Goal: Obtain resource: Download file/media

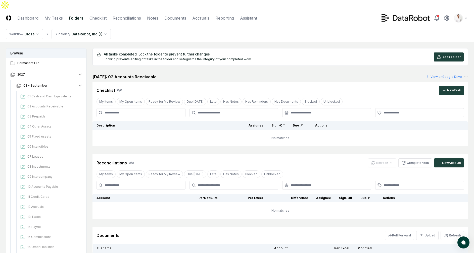
scroll to position [517, 0]
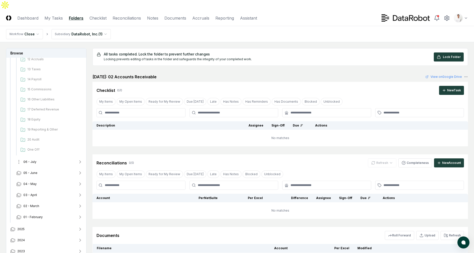
click at [48, 157] on button "06 - July" at bounding box center [49, 162] width 74 height 11
click at [45, 171] on span "01 Cash and Cash Equivalents" at bounding box center [53, 173] width 53 height 5
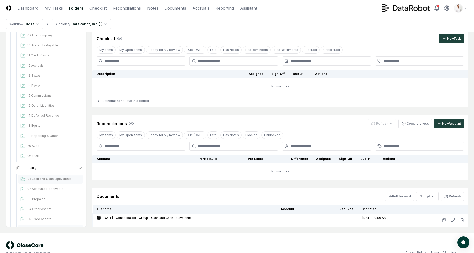
scroll to position [474, 0]
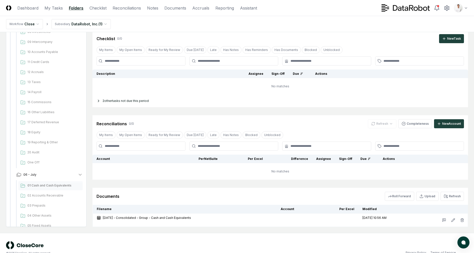
click at [97, 95] on div "2 other tasks not due this period" at bounding box center [281, 101] width 376 height 13
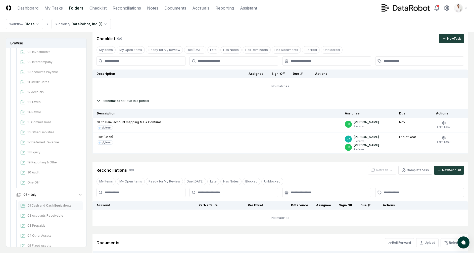
click at [97, 99] on icon at bounding box center [99, 101] width 4 height 4
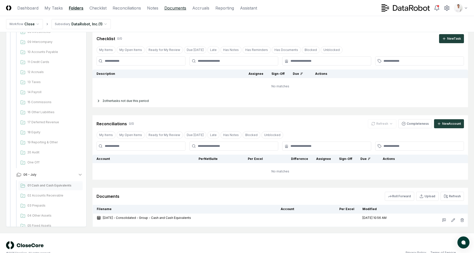
click at [175, 6] on link "Documents" at bounding box center [175, 8] width 22 height 6
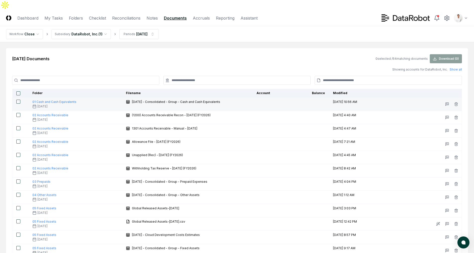
click at [19, 100] on button "button" at bounding box center [18, 102] width 4 height 4
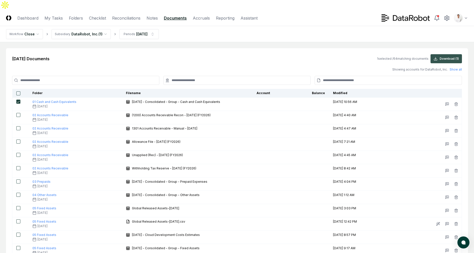
click at [455, 54] on button "Download ( 1 )" at bounding box center [446, 58] width 31 height 9
click at [91, 15] on link "Checklist" at bounding box center [97, 18] width 17 height 6
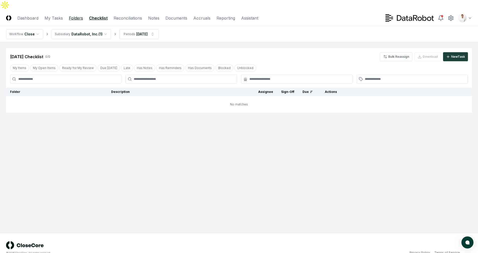
click at [77, 15] on link "Folders" at bounding box center [76, 18] width 14 height 6
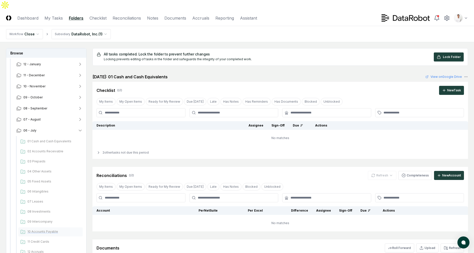
scroll to position [77, 0]
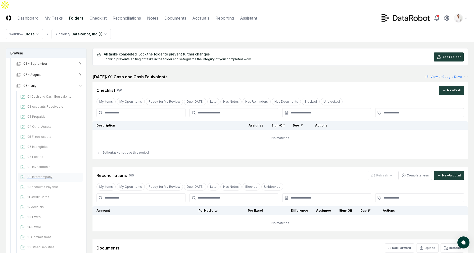
click at [45, 175] on span "09 Intercompany" at bounding box center [53, 177] width 53 height 5
click at [127, 15] on link "Reconciliations" at bounding box center [127, 18] width 28 height 6
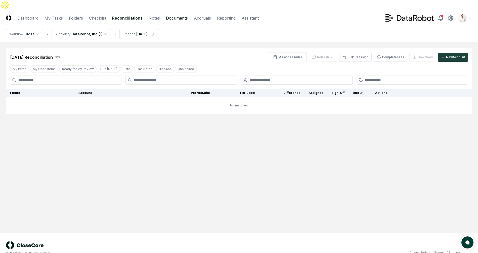
click at [172, 15] on link "Documents" at bounding box center [177, 18] width 22 height 6
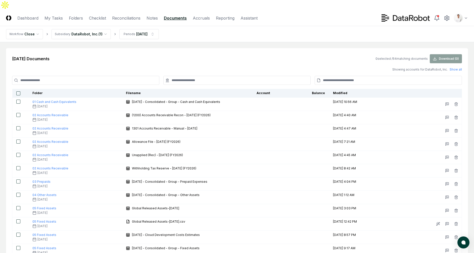
click at [141, 76] on input at bounding box center [85, 80] width 147 height 9
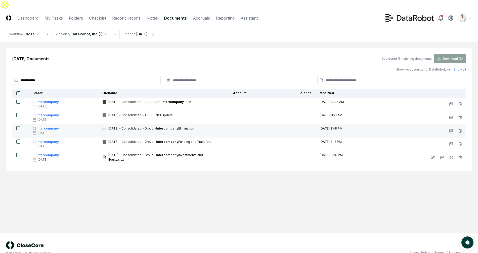
type input "**********"
click at [19, 126] on button "button" at bounding box center [18, 128] width 4 height 4
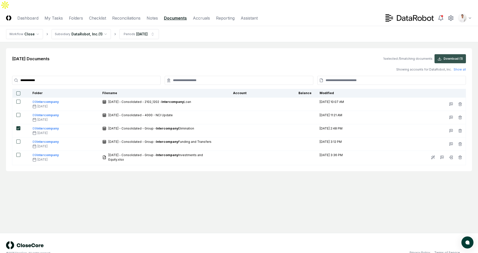
click at [446, 54] on button "Download ( 1 )" at bounding box center [449, 58] width 31 height 9
click at [166, 54] on div "Jul 2025 Documents 1 selected / 5 matching documents Download ( 1 )" at bounding box center [239, 58] width 454 height 9
click at [96, 15] on link "Checklist" at bounding box center [97, 18] width 17 height 6
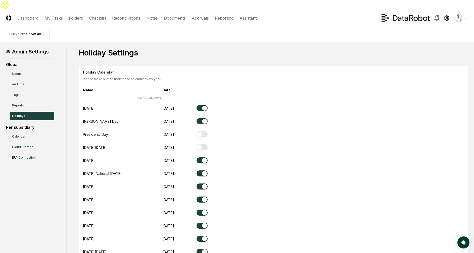
click at [305, 42] on main "Admin Settings Global Users Auditors Tags Reports Holidays Per subsidiary Calen…" at bounding box center [237, 232] width 474 height 381
click at [236, 52] on div "Holiday Settings Holiday Calendar Please make sure to update the calendar every…" at bounding box center [273, 232] width 389 height 369
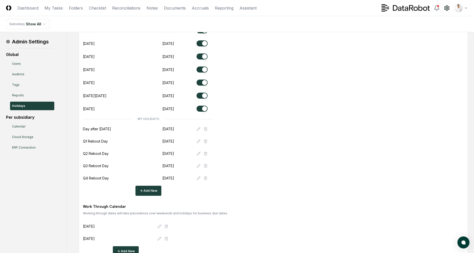
scroll to position [190, 0]
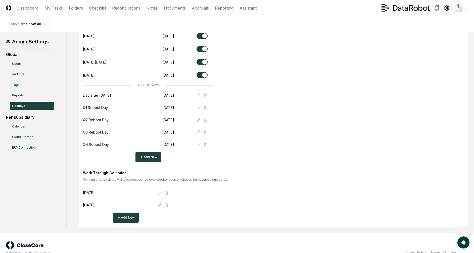
click at [147, 105] on div "Q1 Reboot Day" at bounding box center [120, 107] width 75 height 5
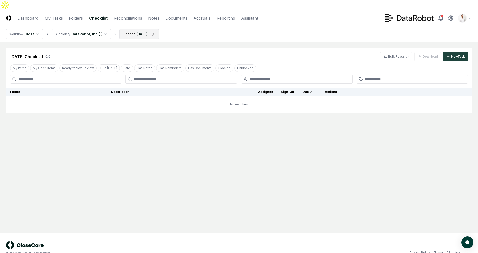
click at [138, 28] on html "CloseCore Dashboard My Tasks Folders Checklist Reconciliations Notes Documents …" at bounding box center [239, 132] width 478 height 264
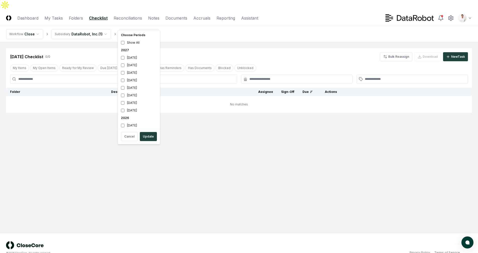
click at [81, 9] on html "CloseCore Dashboard My Tasks Folders Checklist Reconciliations Notes Documents …" at bounding box center [239, 132] width 478 height 264
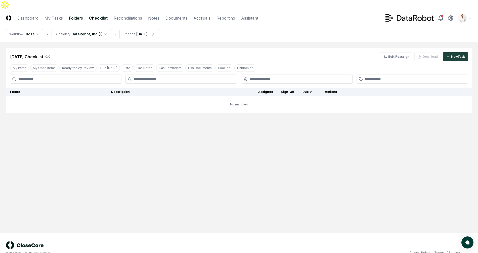
click at [78, 15] on link "Folders" at bounding box center [76, 18] width 14 height 6
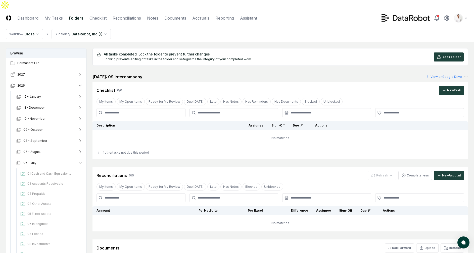
click at [46, 69] on button "2027" at bounding box center [46, 74] width 80 height 11
click at [101, 15] on link "Checklist" at bounding box center [98, 18] width 17 height 6
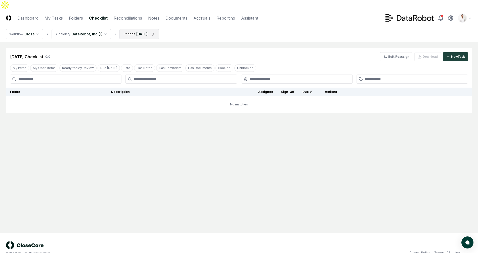
click at [138, 19] on html "CloseCore Dashboard My Tasks Folders Checklist Reconciliations Notes Documents …" at bounding box center [239, 132] width 478 height 264
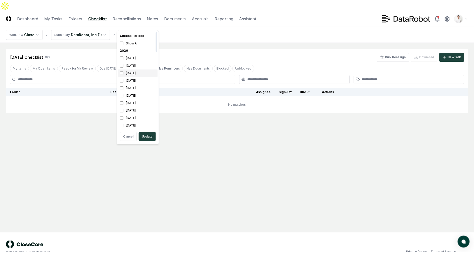
scroll to position [2, 0]
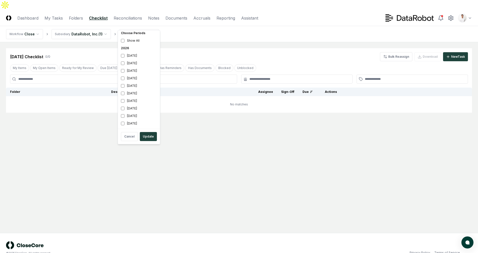
click at [75, 9] on html "CloseCore Dashboard My Tasks Folders Checklist Reconciliations Notes Documents …" at bounding box center [239, 132] width 478 height 264
click at [75, 15] on link "Folders" at bounding box center [76, 18] width 14 height 6
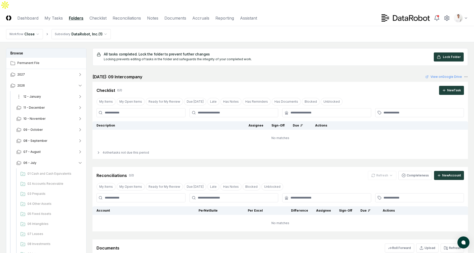
click at [45, 91] on button "12 - January" at bounding box center [49, 96] width 74 height 11
click at [42, 69] on button "2027" at bounding box center [46, 74] width 80 height 11
click at [41, 83] on span "08 - September" at bounding box center [35, 85] width 24 height 5
click at [42, 94] on span "01 Cash and Cash Equivalents" at bounding box center [53, 96] width 53 height 5
click at [249, 42] on main "Browse Permanent File 2027 08 - September 01 Cash and Cash Equivalents 02 Accou…" at bounding box center [237, 165] width 474 height 246
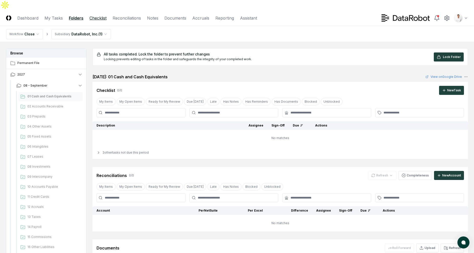
click at [102, 15] on link "Checklist" at bounding box center [98, 18] width 17 height 6
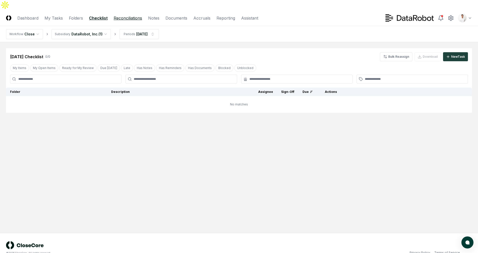
click at [124, 15] on link "Reconciliations" at bounding box center [128, 18] width 28 height 6
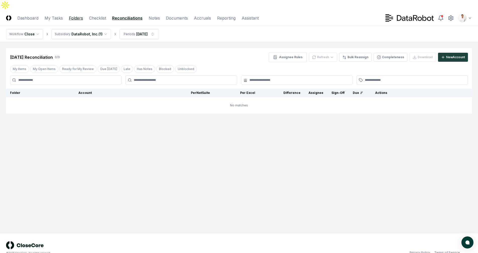
click at [76, 15] on link "Folders" at bounding box center [76, 18] width 14 height 6
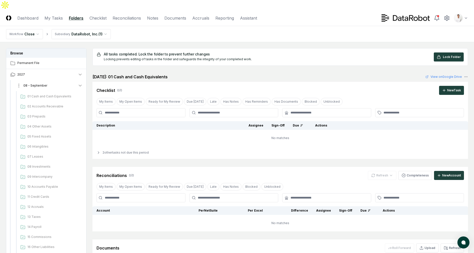
click at [55, 80] on button "08 - September" at bounding box center [49, 85] width 74 height 11
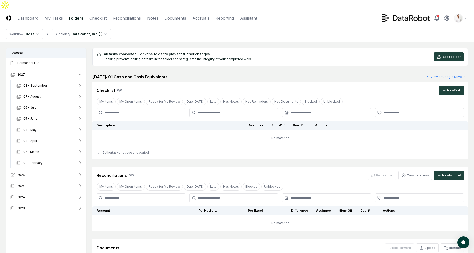
click at [41, 170] on button "2026" at bounding box center [46, 175] width 80 height 11
click at [40, 184] on span "12 - January" at bounding box center [32, 186] width 18 height 5
click at [42, 195] on span "01 Cash and Cash Equivalents" at bounding box center [53, 197] width 53 height 5
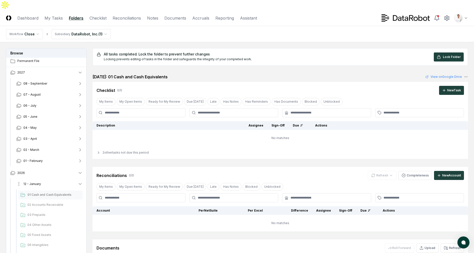
click at [35, 182] on span "12 - January" at bounding box center [32, 184] width 18 height 5
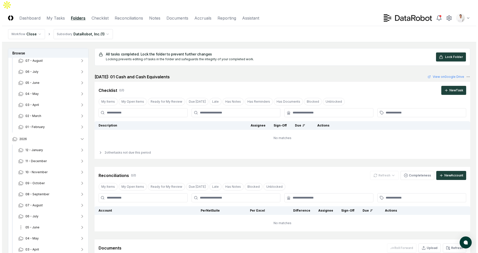
scroll to position [67, 0]
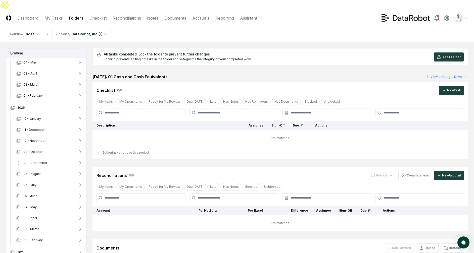
click at [45, 161] on span "08 - September" at bounding box center [35, 163] width 24 height 5
click at [46, 172] on span "01 Cash and Cash Equivalents" at bounding box center [53, 174] width 53 height 5
click at [467, 7] on html "CloseCore Dashboard My Tasks Folders Checklist Reconciliations Notes Documents …" at bounding box center [239, 159] width 478 height 318
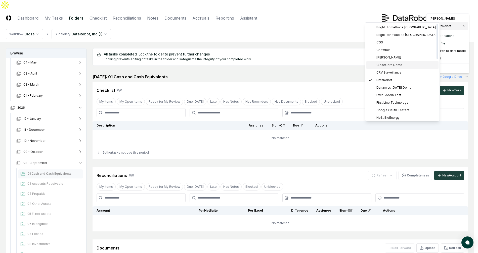
click at [398, 64] on span "CloseCore Demo" at bounding box center [389, 65] width 26 height 5
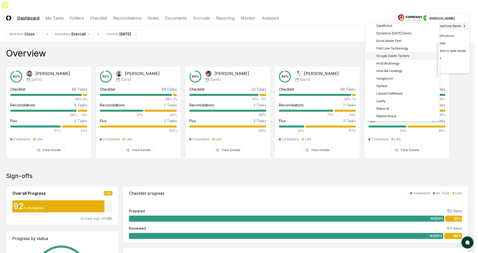
scroll to position [167, 0]
click at [394, 58] on span "Sage Intacct Demo" at bounding box center [390, 56] width 28 height 5
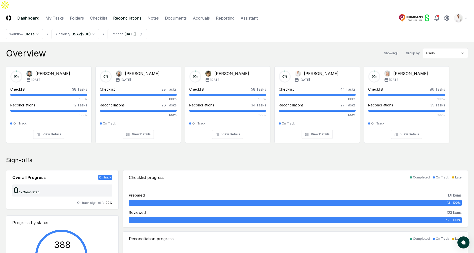
click at [133, 15] on link "Reconciliations" at bounding box center [127, 18] width 28 height 6
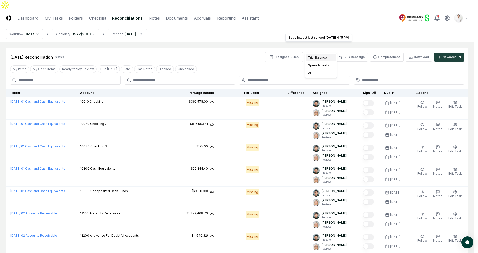
click at [314, 57] on div "Trial Balance" at bounding box center [321, 58] width 30 height 8
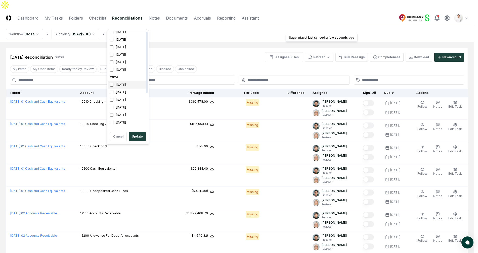
scroll to position [54, 0]
click at [121, 56] on div "February 2025" at bounding box center [128, 57] width 40 height 8
click at [125, 47] on div "September 2025" at bounding box center [128, 47] width 40 height 8
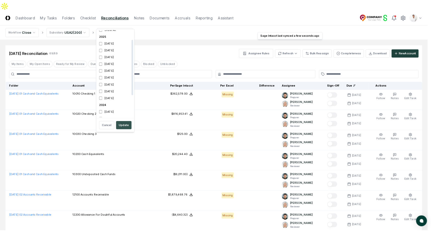
scroll to position [17, 0]
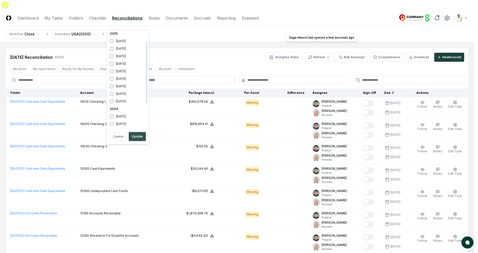
click at [134, 136] on button "Update" at bounding box center [137, 136] width 17 height 9
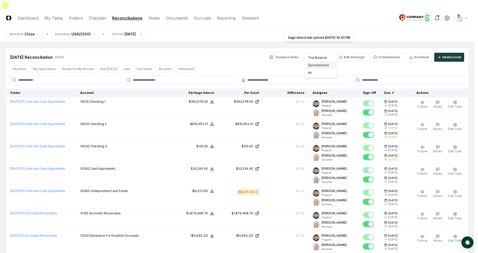
click at [320, 64] on div "Spreadsheets" at bounding box center [321, 66] width 30 height 8
